Goal: Information Seeking & Learning: Check status

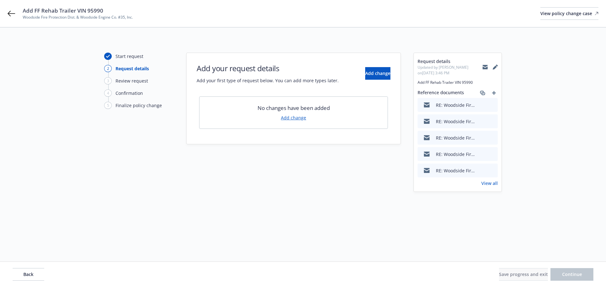
click at [365, 230] on div "Start request 2 Request details 3 Review request 4 Confirmation 5 Finalize poli…" at bounding box center [303, 145] width 590 height 184
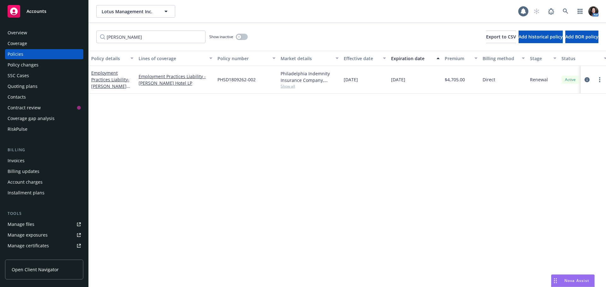
click at [66, 9] on div "Accounts" at bounding box center [44, 11] width 73 height 13
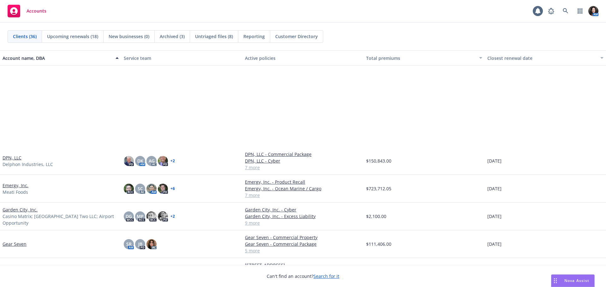
scroll to position [284, 0]
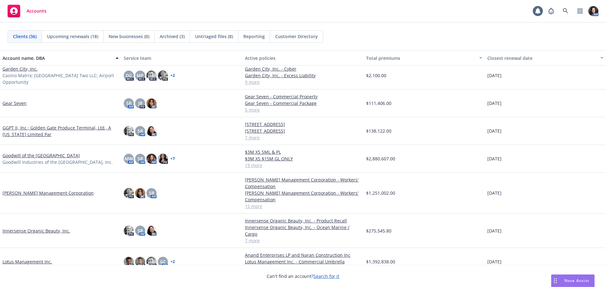
click at [12, 156] on link "Goodwill of the [GEOGRAPHIC_DATA]" at bounding box center [41, 155] width 77 height 7
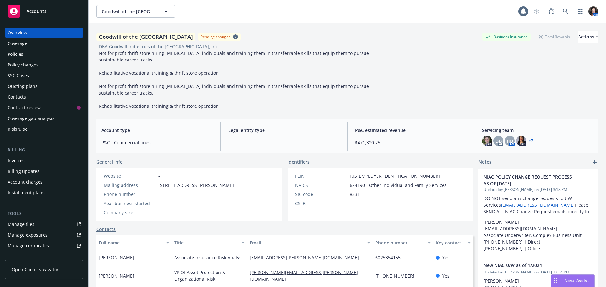
click at [37, 52] on div "Policies" at bounding box center [44, 54] width 73 height 10
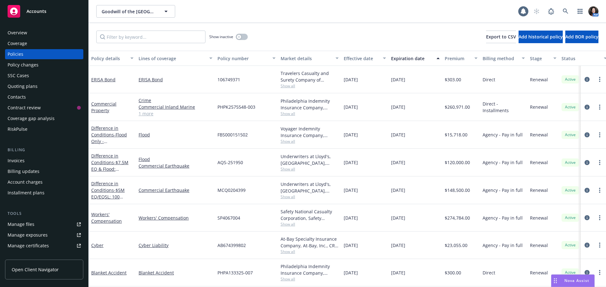
click at [39, 61] on div "Policy changes" at bounding box center [44, 65] width 73 height 10
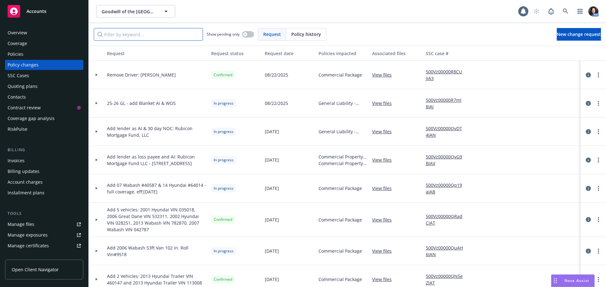
click at [138, 40] on input "Filter by keyword..." at bounding box center [148, 34] width 109 height 13
